Goal: Transaction & Acquisition: Book appointment/travel/reservation

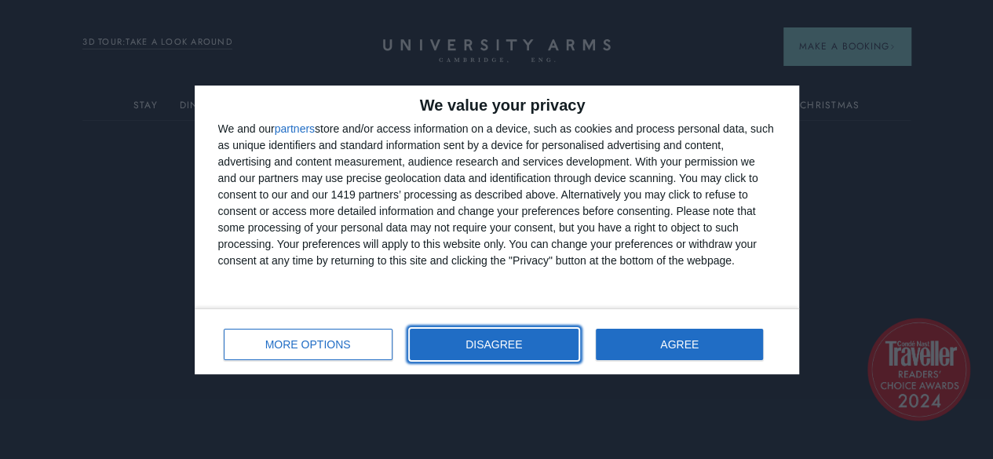
click at [557, 338] on button "DISAGREE" at bounding box center [494, 344] width 169 height 31
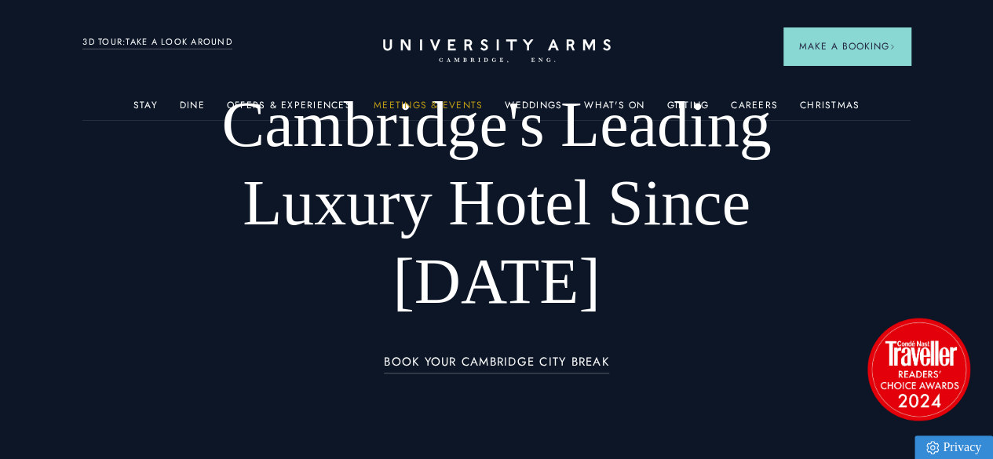
click at [446, 110] on link "Meetings & Events" at bounding box center [428, 110] width 109 height 20
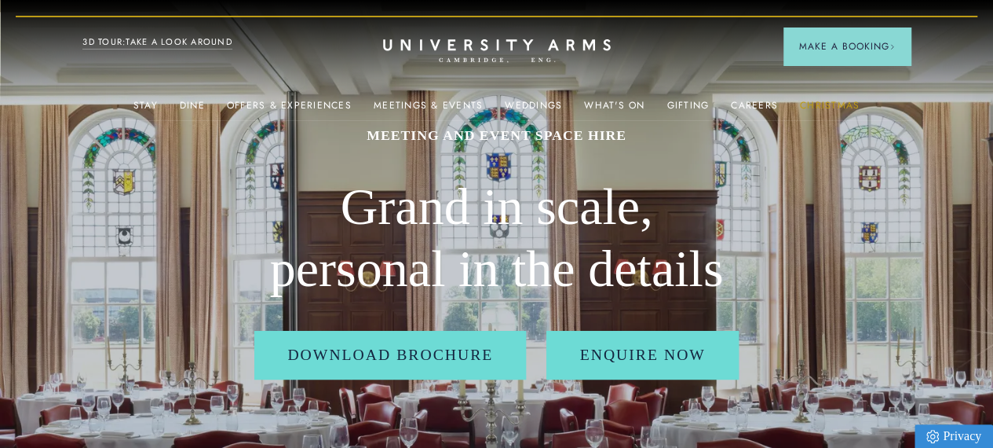
click at [827, 107] on link "Christmas" at bounding box center [830, 110] width 60 height 20
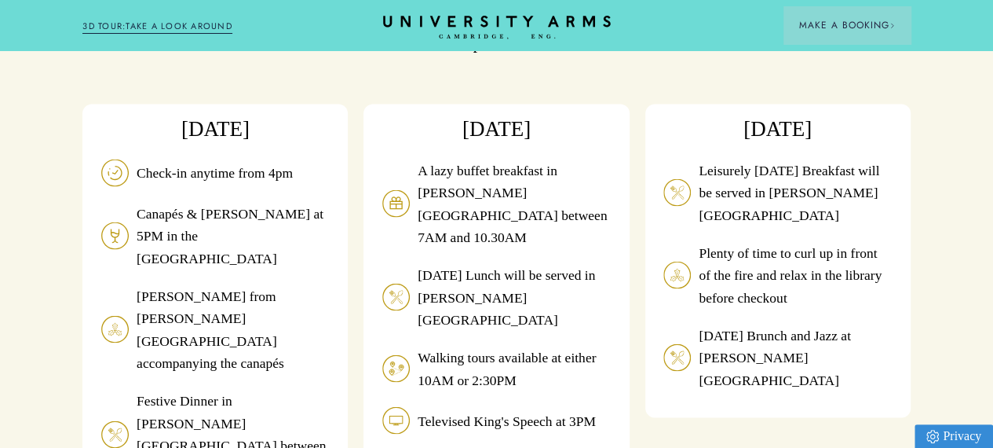
scroll to position [1416, 0]
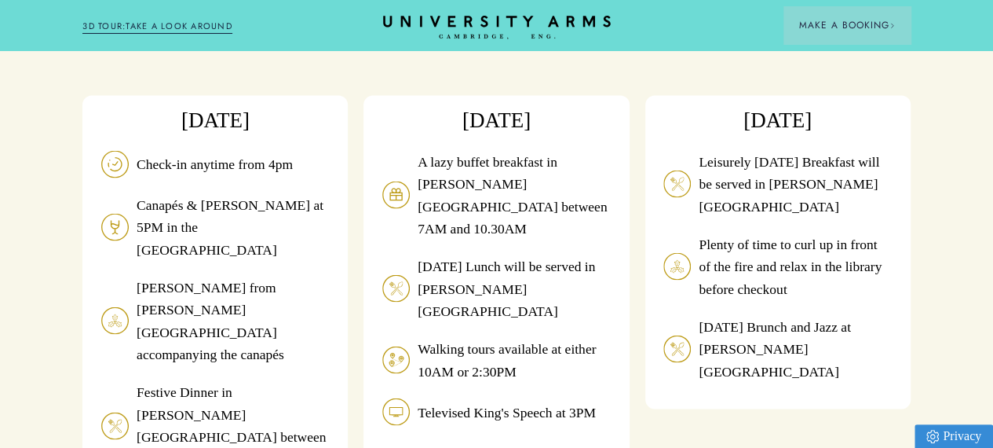
drag, startPoint x: 992, startPoint y: 104, endPoint x: 1000, endPoint y: 108, distance: 9.2
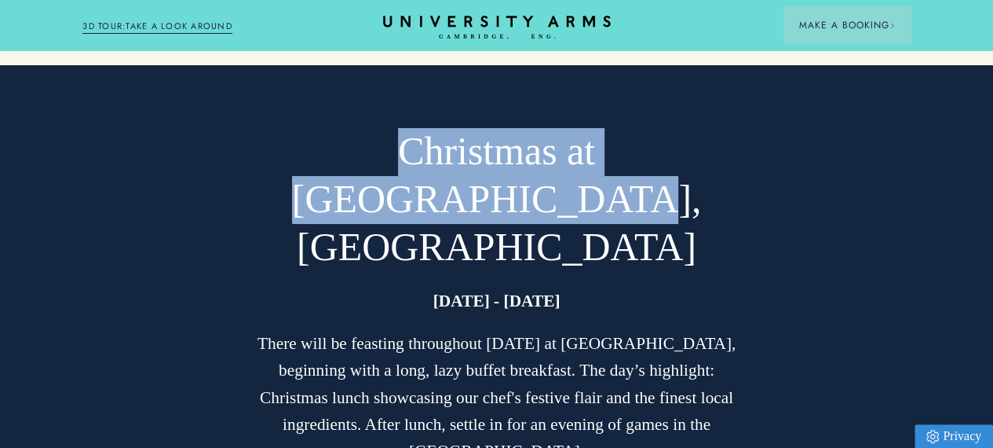
scroll to position [2930, 12]
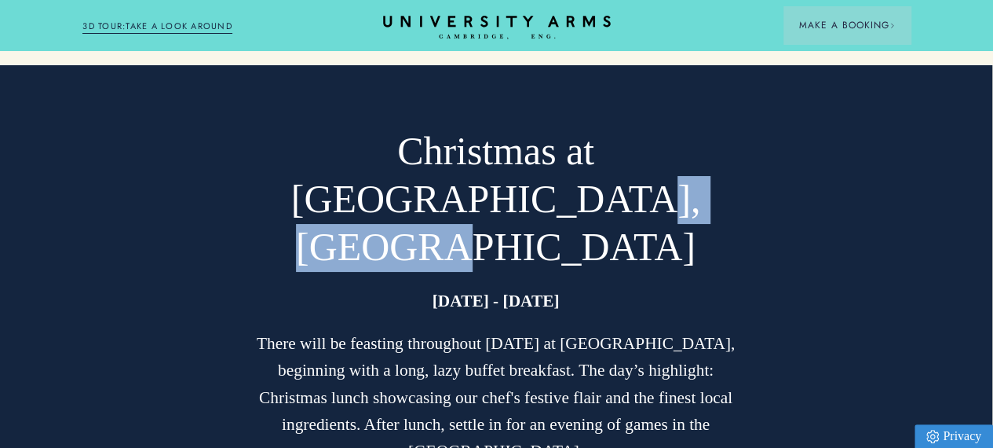
drag, startPoint x: 990, startPoint y: 196, endPoint x: 999, endPoint y: 214, distance: 20.7
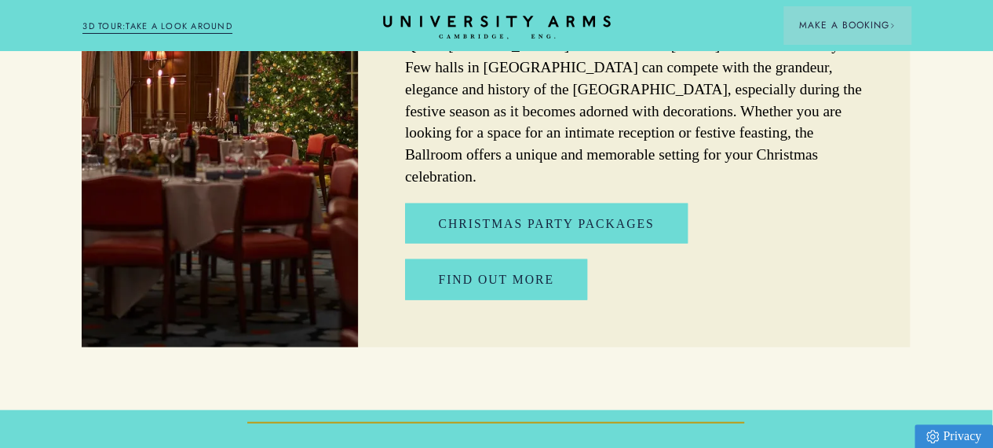
scroll to position [4648, 12]
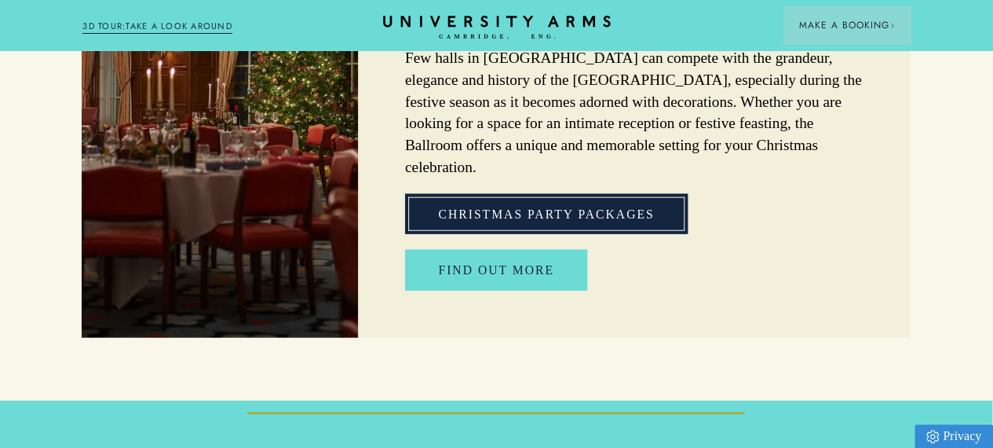
click at [571, 234] on link "Christmas Party Packages" at bounding box center [546, 214] width 282 height 40
